Goal: Obtain resource: Download file/media

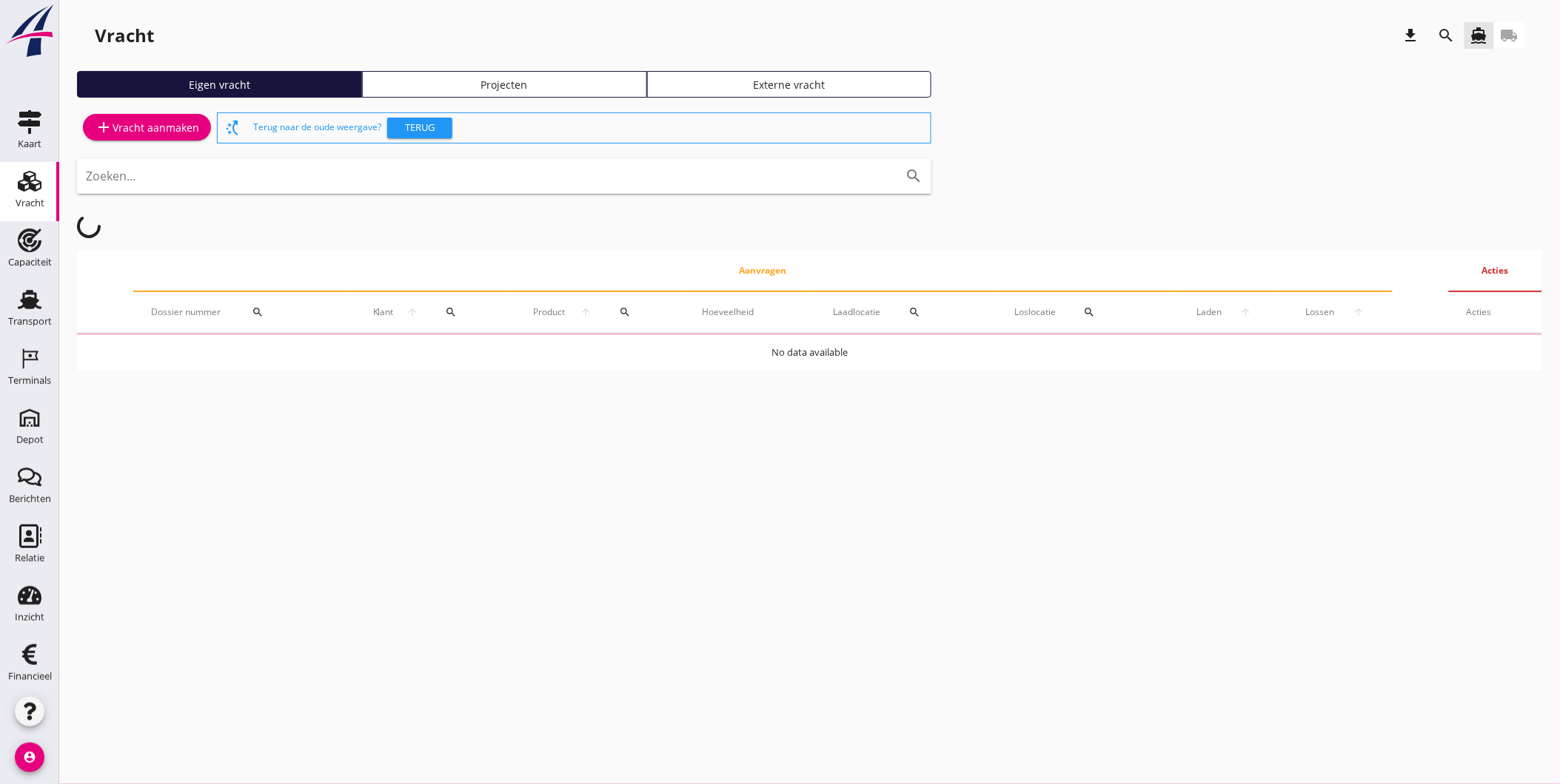
scroll to position [4, 0]
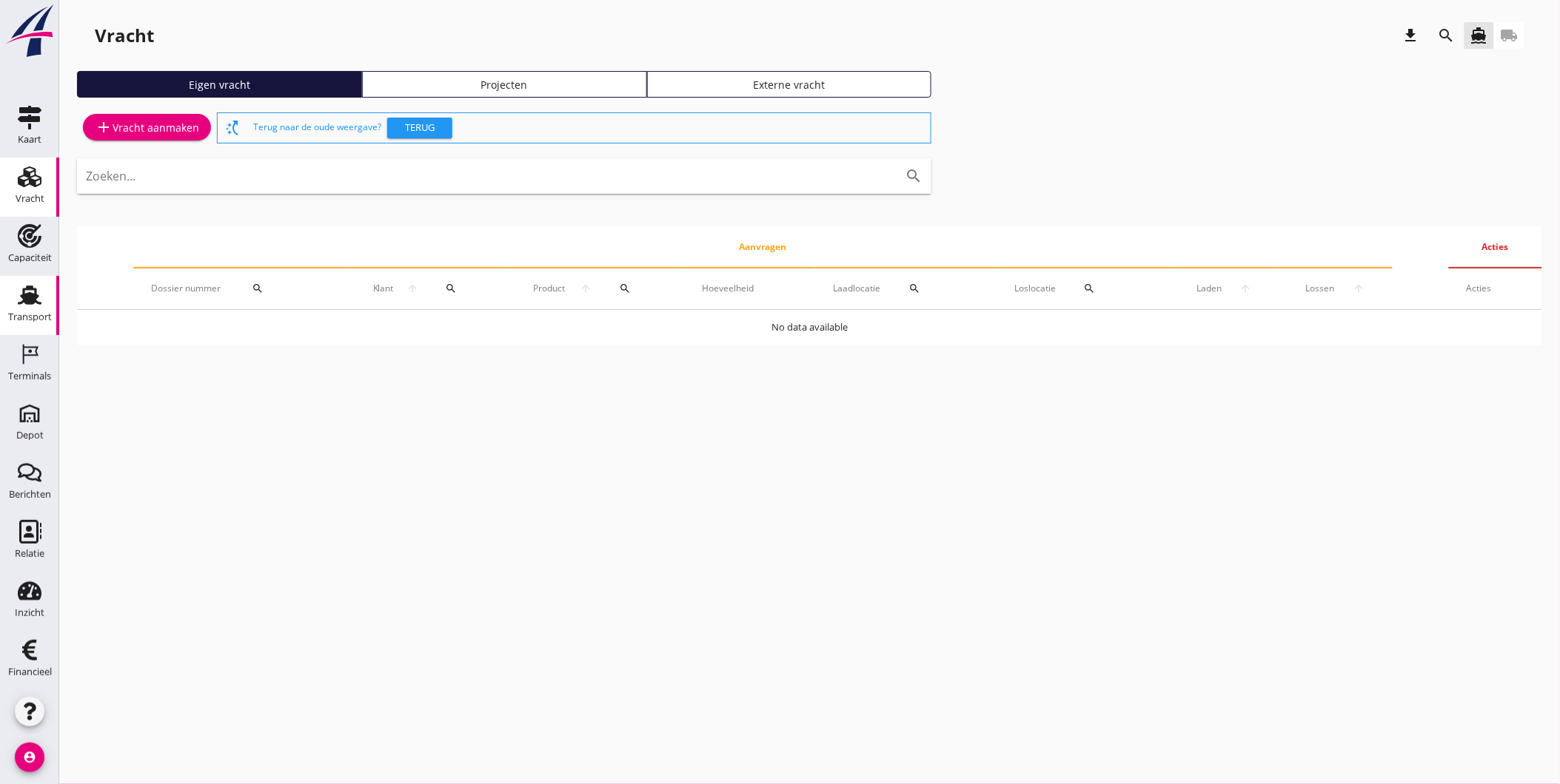
click at [12, 300] on div "Transport" at bounding box center [29, 295] width 35 height 24
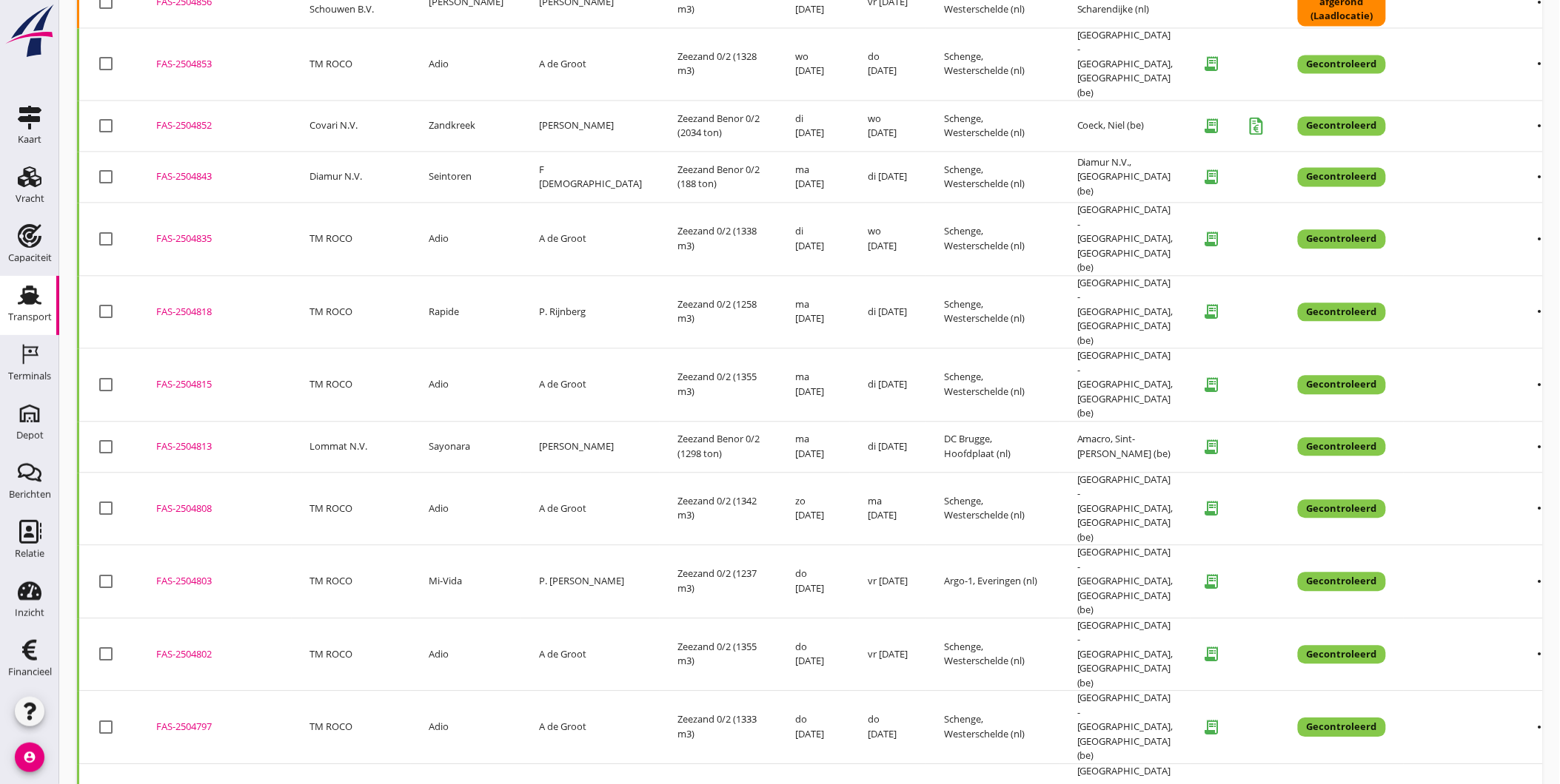
scroll to position [977, 0]
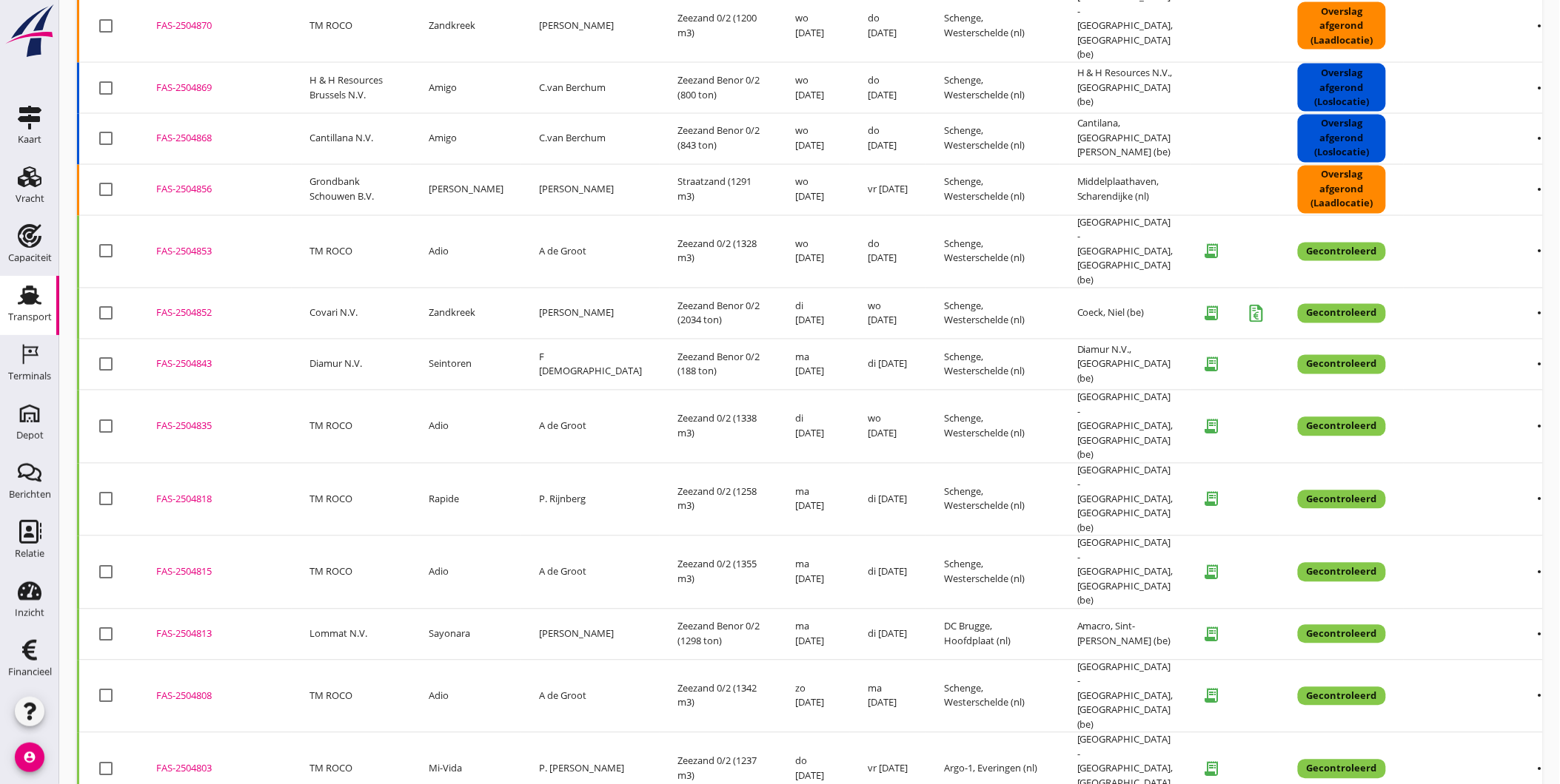
click at [193, 627] on div "FAS-2504813" at bounding box center [214, 635] width 118 height 15
click at [195, 357] on div "FAS-2504843" at bounding box center [214, 365] width 118 height 15
click at [205, 306] on div "FAS-2504852" at bounding box center [214, 314] width 118 height 15
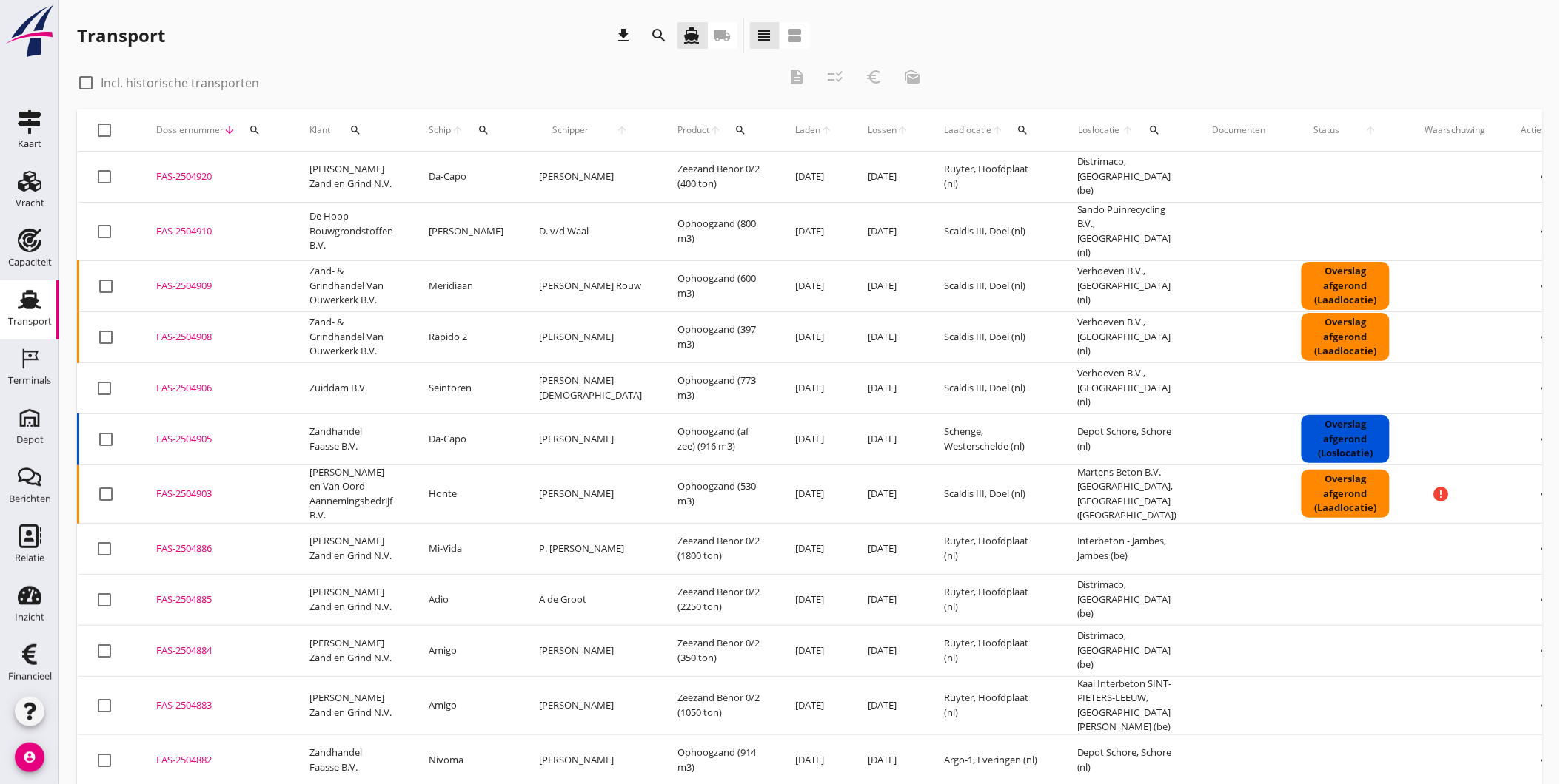
click at [175, 279] on div "FAS-2504909" at bounding box center [214, 286] width 118 height 15
click at [199, 330] on div "FAS-2504908" at bounding box center [214, 338] width 118 height 15
click at [193, 381] on div "FAS-2504906" at bounding box center [214, 389] width 118 height 15
click at [483, 127] on icon "search" at bounding box center [483, 130] width 12 height 12
click at [514, 168] on input "Zoek op (scheeps)naam" at bounding box center [556, 173] width 154 height 24
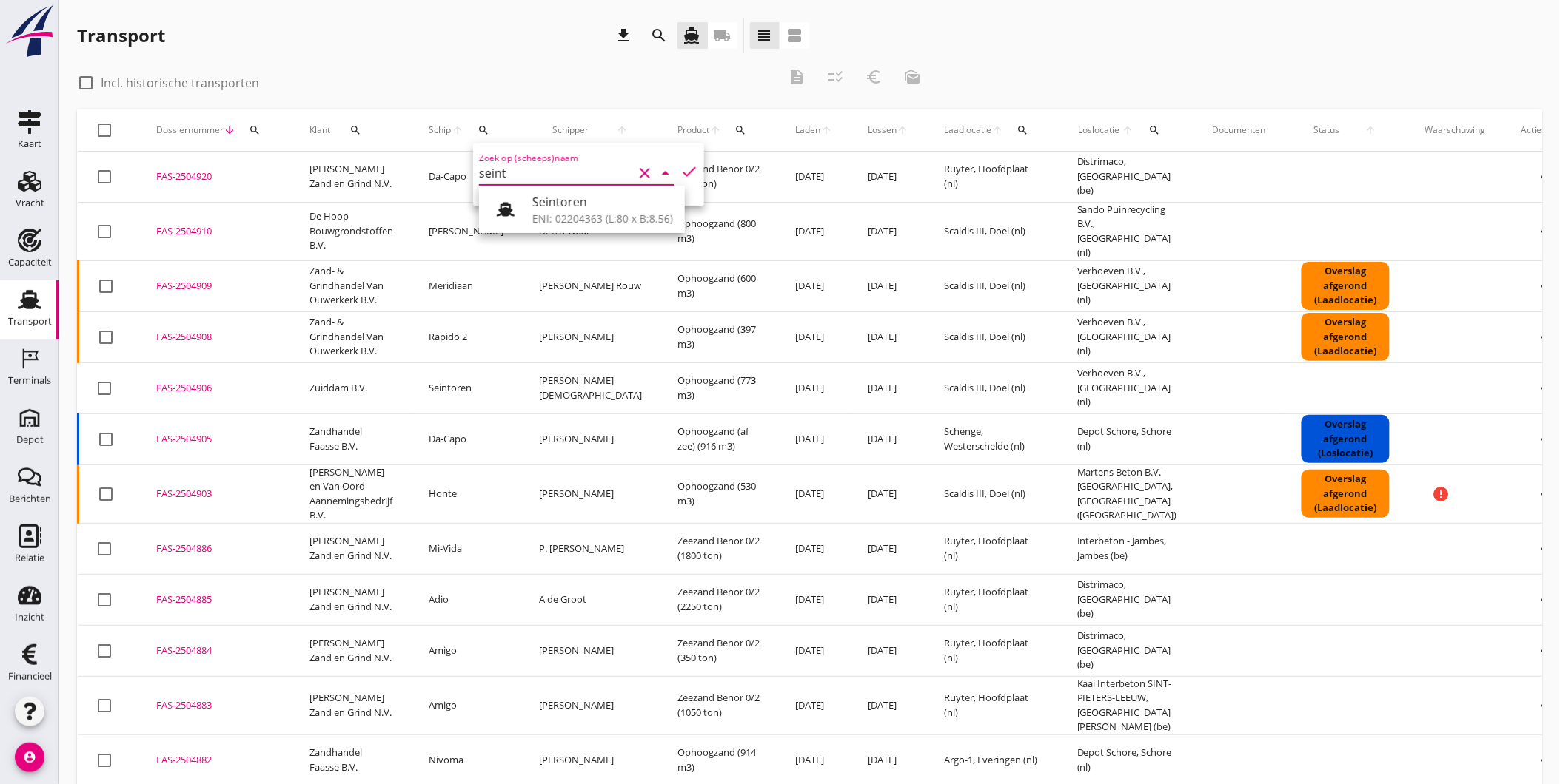
click at [561, 209] on div "Seintoren" at bounding box center [602, 202] width 141 height 18
click at [680, 170] on icon "check" at bounding box center [689, 171] width 18 height 18
type input "Seintoren"
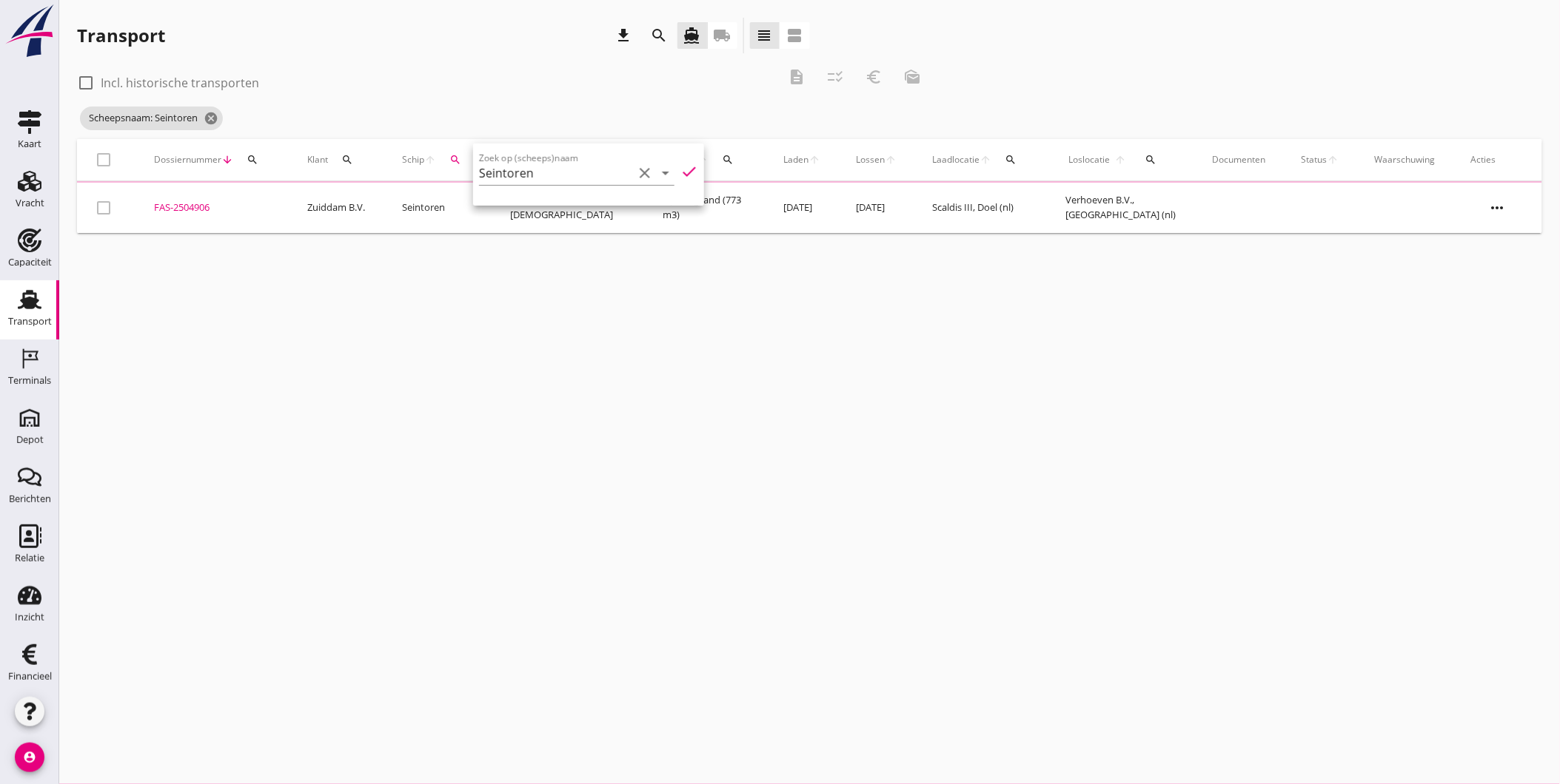
click at [218, 83] on label "Incl. historische transporten" at bounding box center [179, 83] width 158 height 15
checkbox input "true"
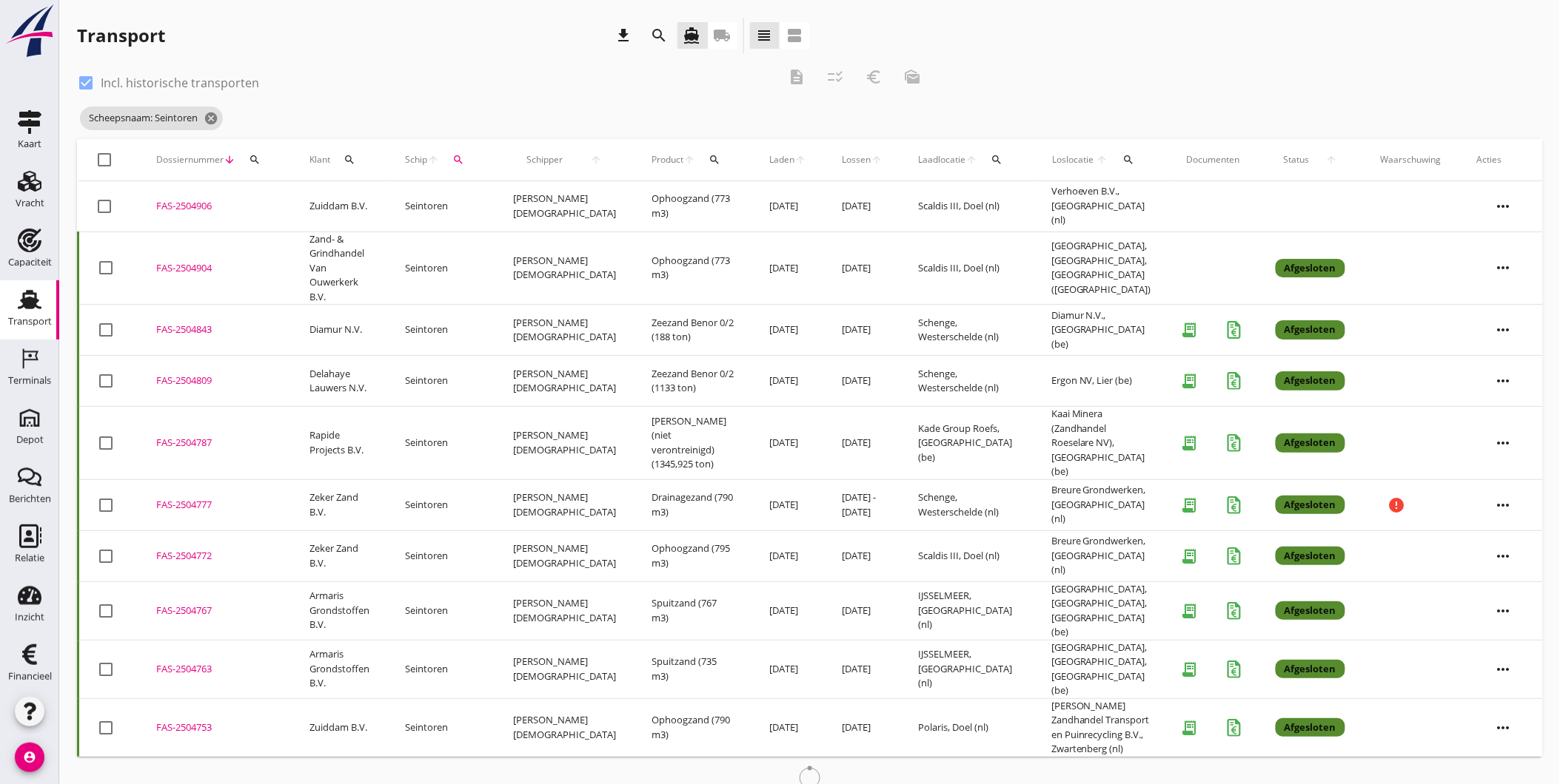
click at [186, 263] on div "FAS-2504904" at bounding box center [214, 269] width 118 height 15
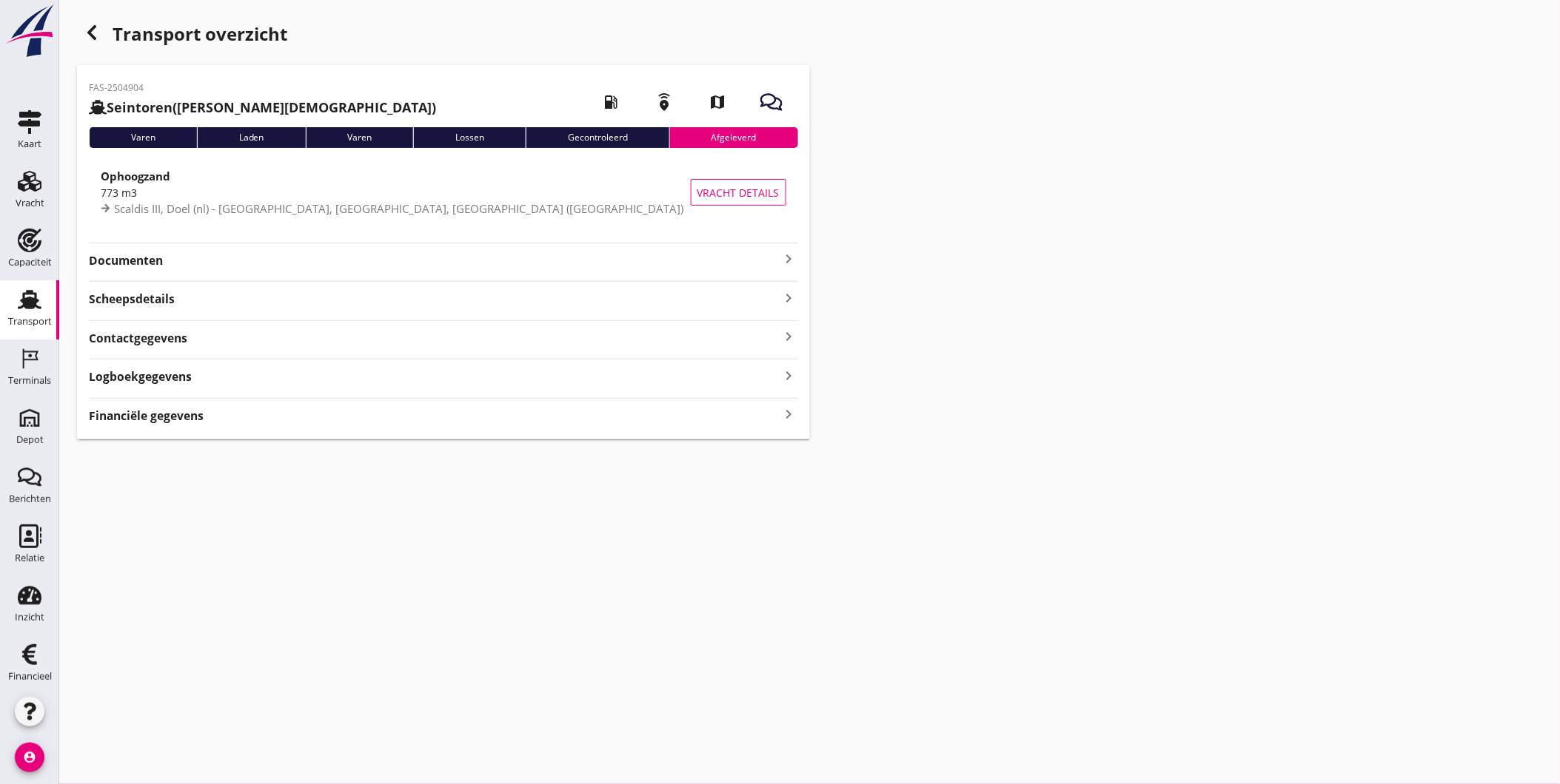
drag, startPoint x: 722, startPoint y: 259, endPoint x: 819, endPoint y: 286, distance: 100.7
click at [722, 260] on strong "Documenten" at bounding box center [435, 261] width 692 height 17
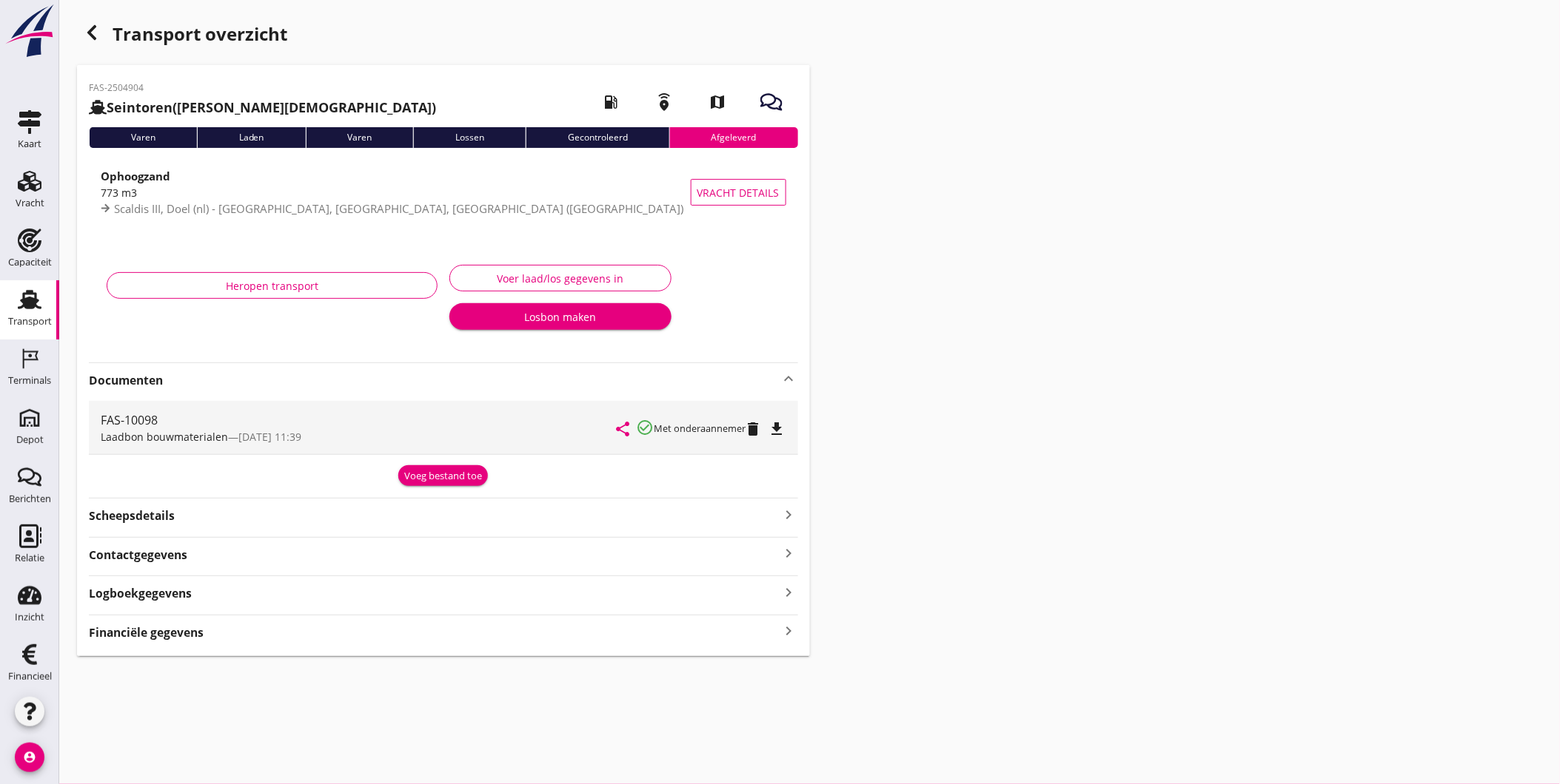
click at [781, 425] on icon "file_download" at bounding box center [778, 429] width 18 height 18
